Goal: Transaction & Acquisition: Subscribe to service/newsletter

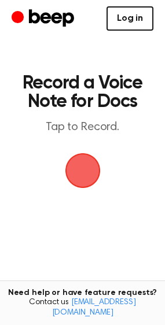
click at [143, 21] on link "Log in" at bounding box center [129, 18] width 47 height 24
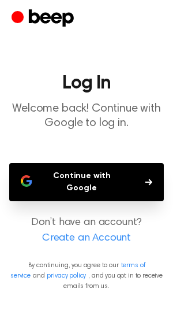
click at [76, 177] on button "Continue with Google" at bounding box center [86, 182] width 155 height 38
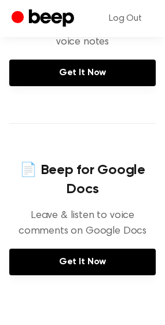
scroll to position [462, 0]
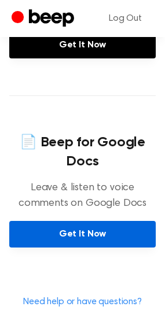
click at [67, 231] on link "Get It Now" at bounding box center [82, 234] width 146 height 27
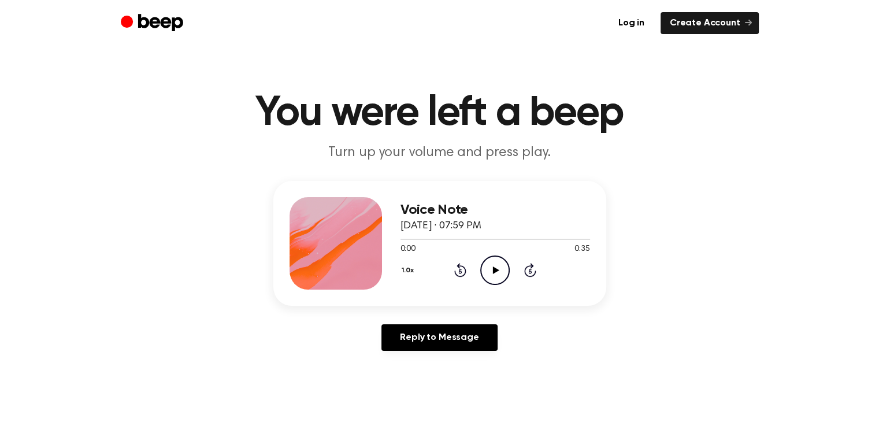
click at [502, 272] on icon "Play Audio" at bounding box center [494, 269] width 29 height 29
